Goal: Information Seeking & Learning: Learn about a topic

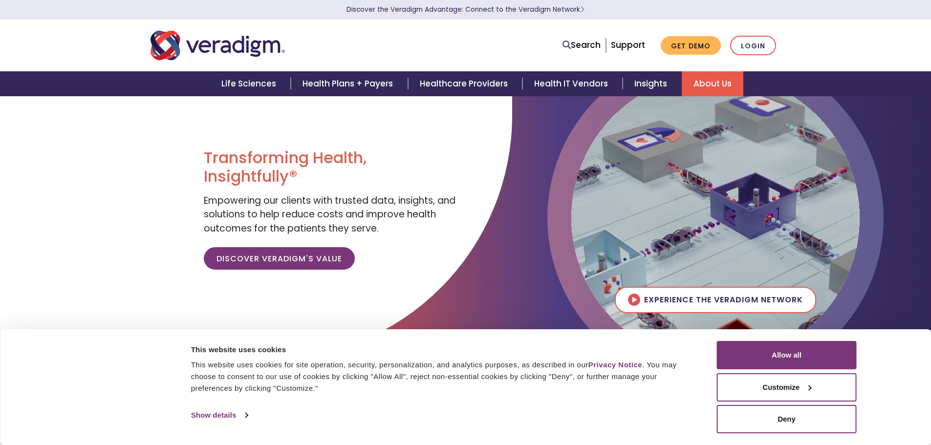
click at [713, 79] on link "About Us" at bounding box center [713, 83] width 62 height 25
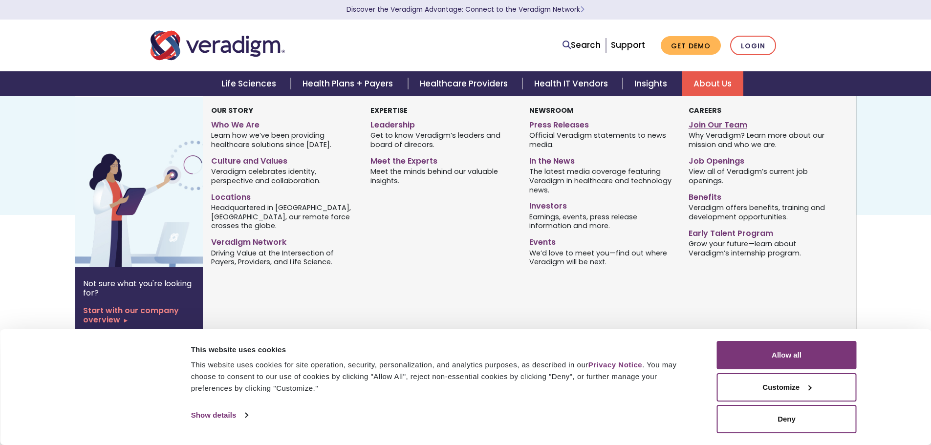
click at [713, 121] on link "Join Our Team" at bounding box center [760, 123] width 144 height 14
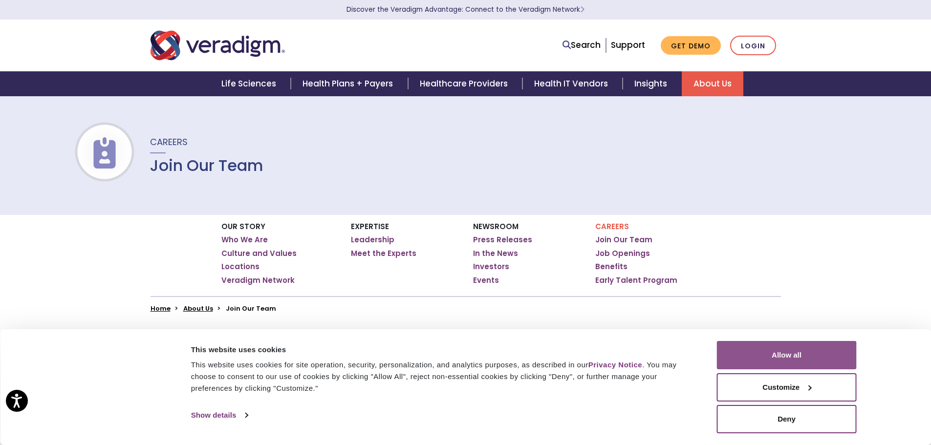
click at [772, 359] on button "Allow all" at bounding box center [787, 355] width 140 height 28
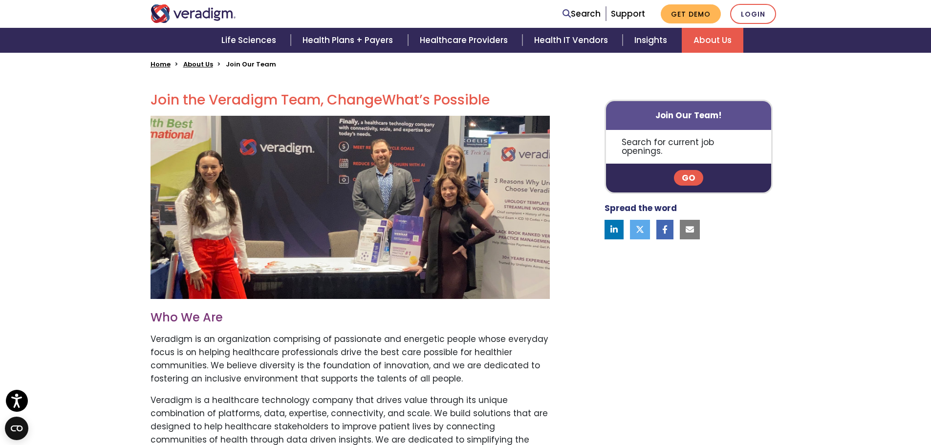
scroll to position [342, 0]
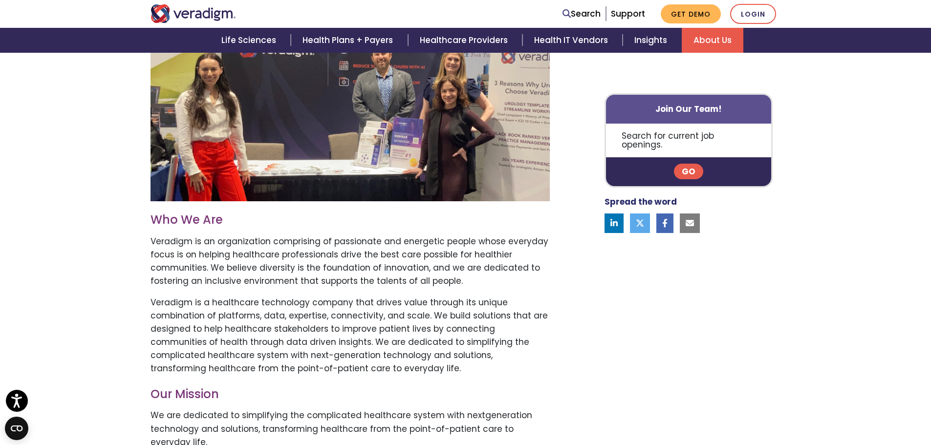
click at [686, 164] on link "Go" at bounding box center [688, 172] width 29 height 16
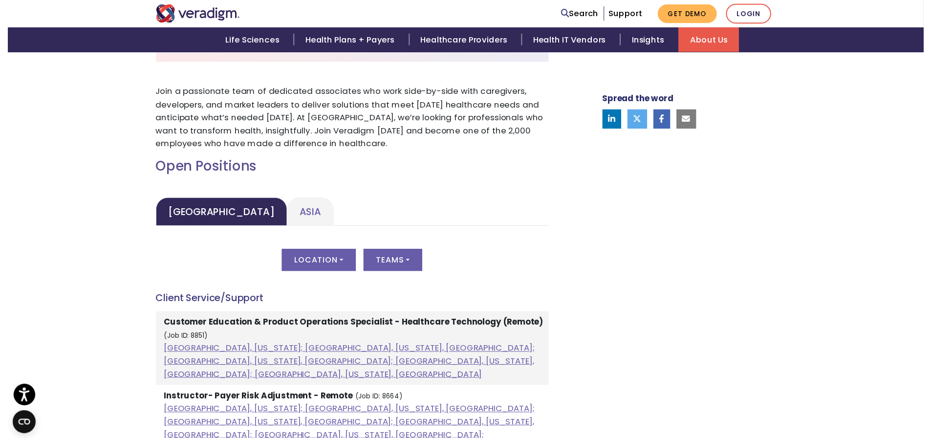
scroll to position [440, 0]
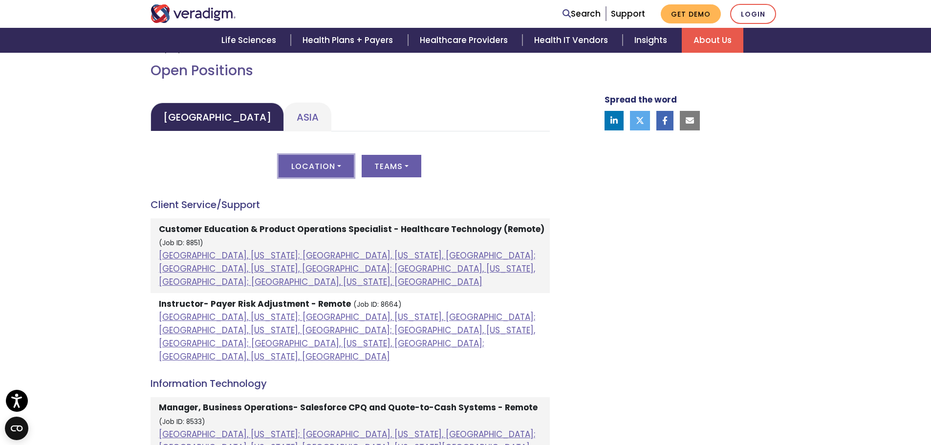
click at [344, 165] on button "Location" at bounding box center [316, 166] width 75 height 22
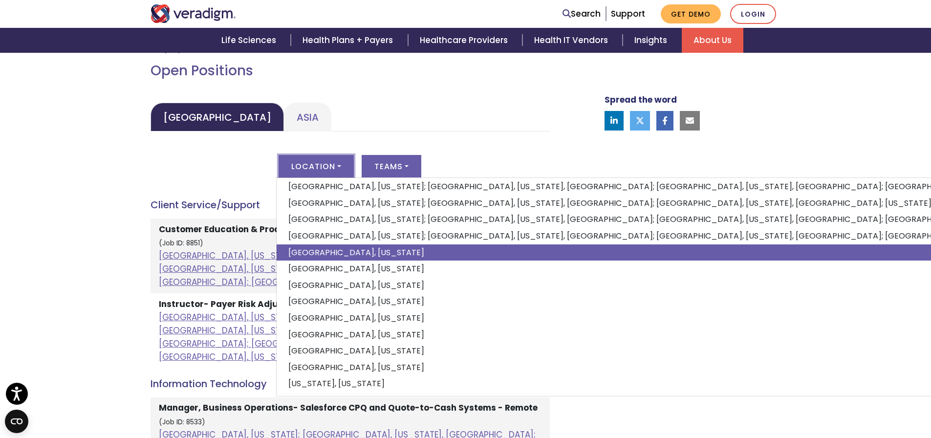
scroll to position [0, 0]
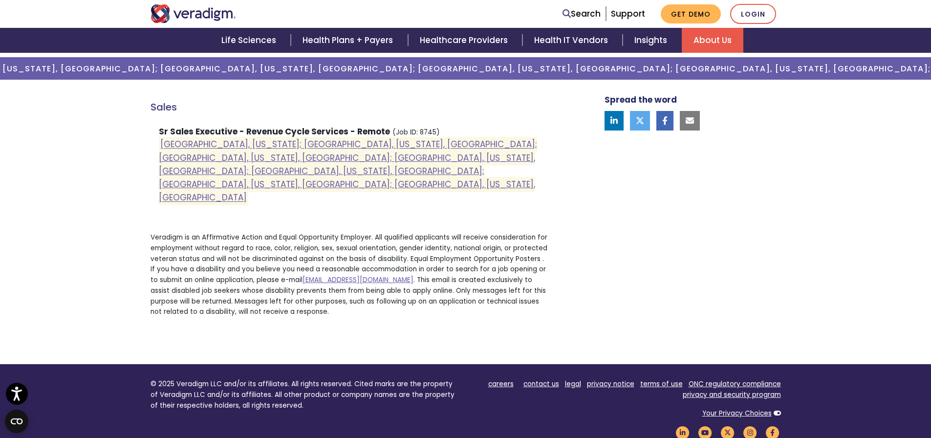
scroll to position [391, 0]
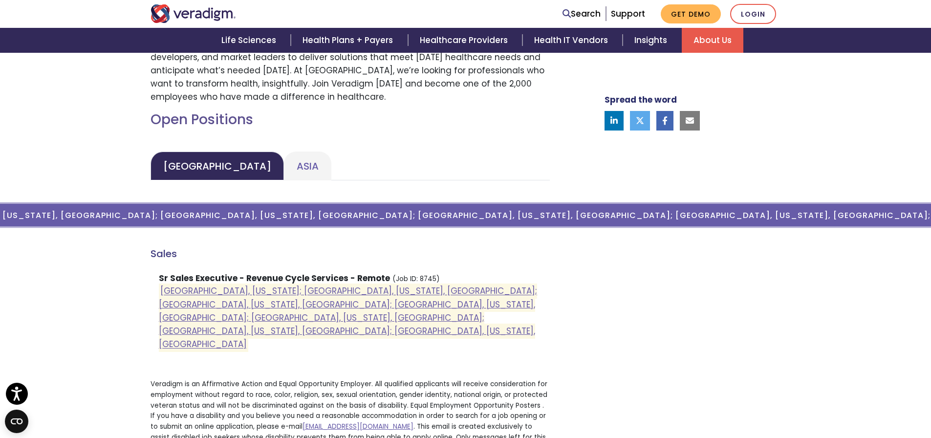
click at [325, 216] on button "Location ( [GEOGRAPHIC_DATA], [US_STATE]; [GEOGRAPHIC_DATA], [US_STATE], [GEOGR…" at bounding box center [316, 215] width 1784 height 22
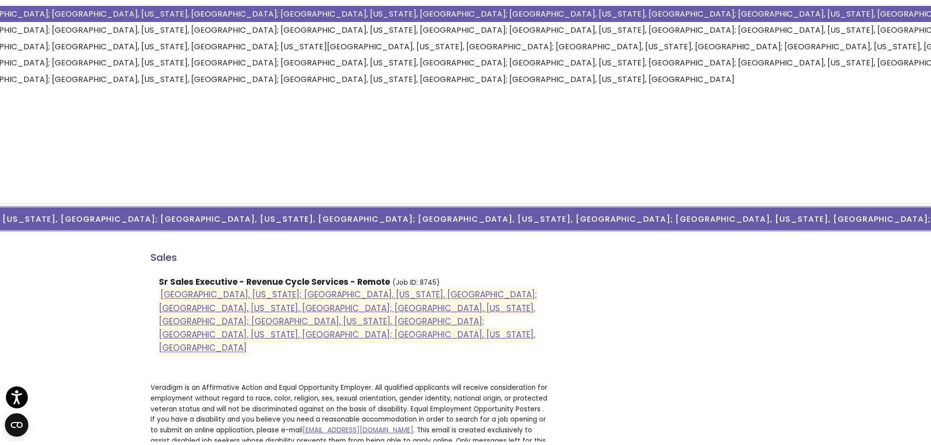
scroll to position [49, 0]
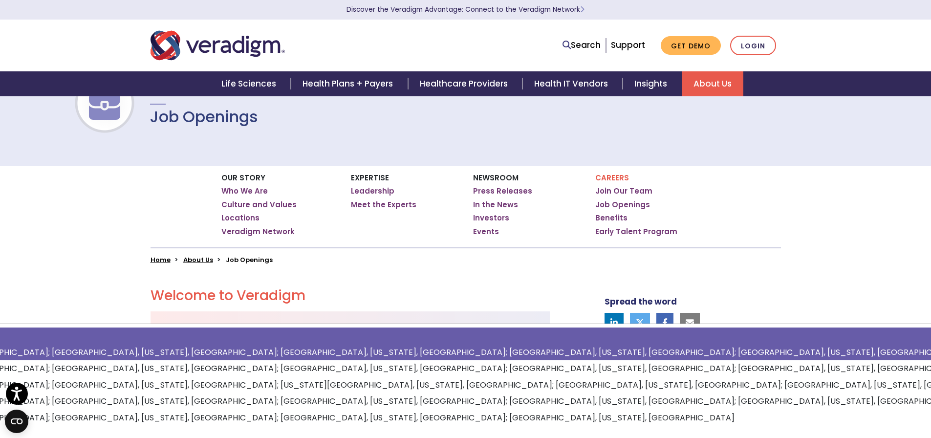
click at [303, 334] on link "All" at bounding box center [575, 335] width 1806 height 17
